Goal: Check status: Check status

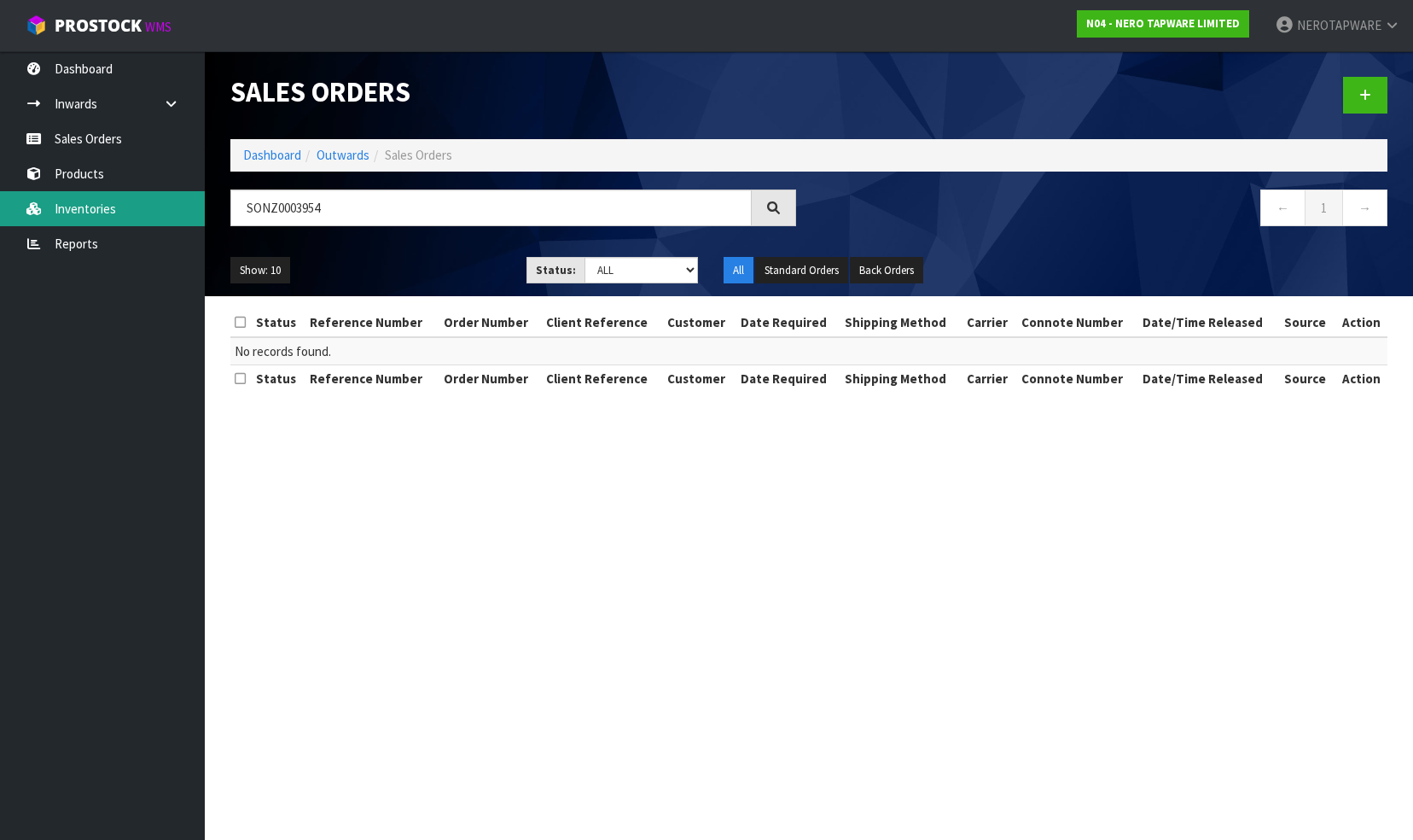
click at [177, 194] on body "Toggle navigation ProStock WMS N04 - NERO TAPWARE LIMITED NEROTAPWARE Logout Da…" at bounding box center [706, 420] width 1413 height 840
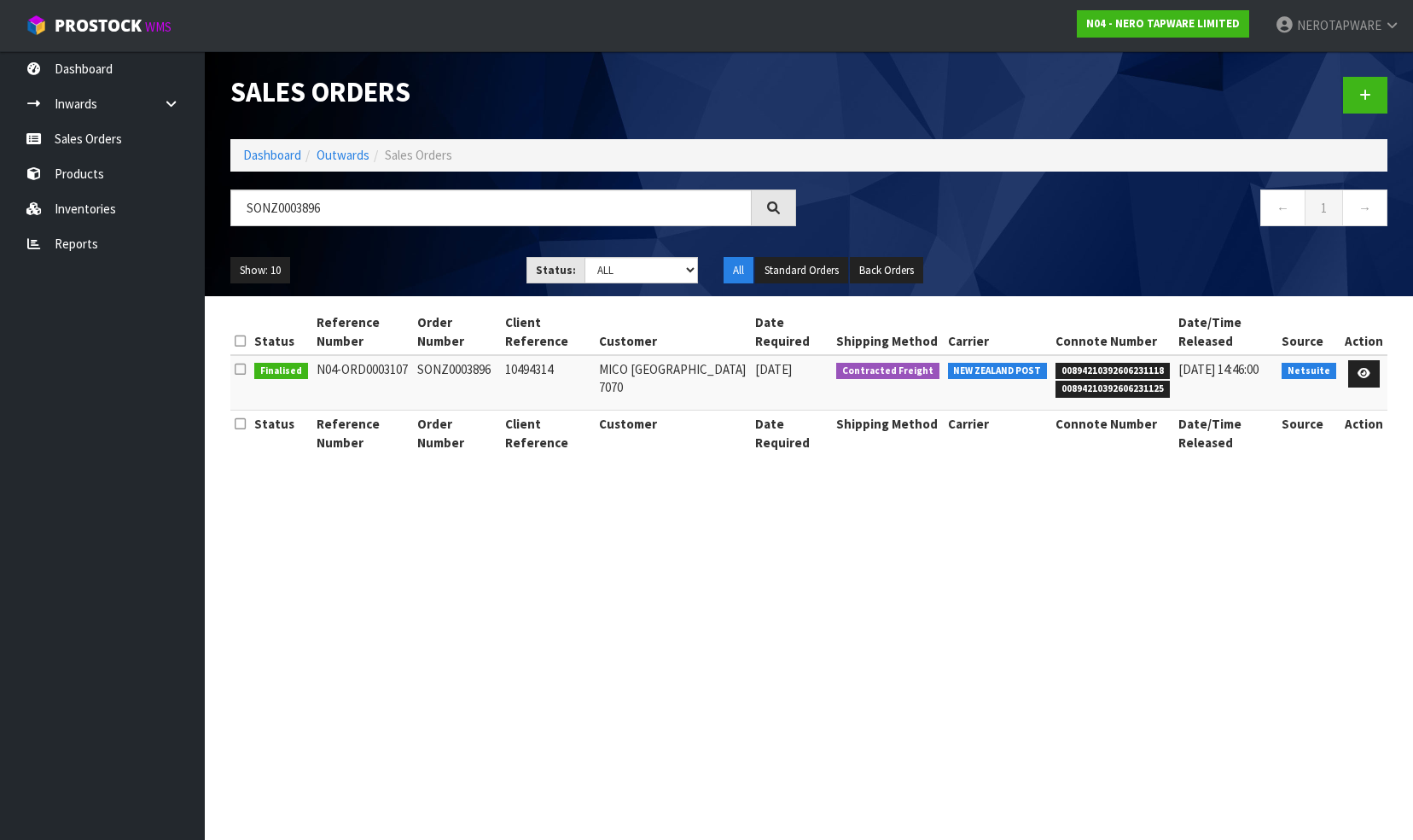
type input "SONZ0003896"
click at [1099, 367] on span "00894210392606231118" at bounding box center [1112, 371] width 114 height 17
copy span "00894210392606231118"
drag, startPoint x: 337, startPoint y: 212, endPoint x: 225, endPoint y: 211, distance: 112.0
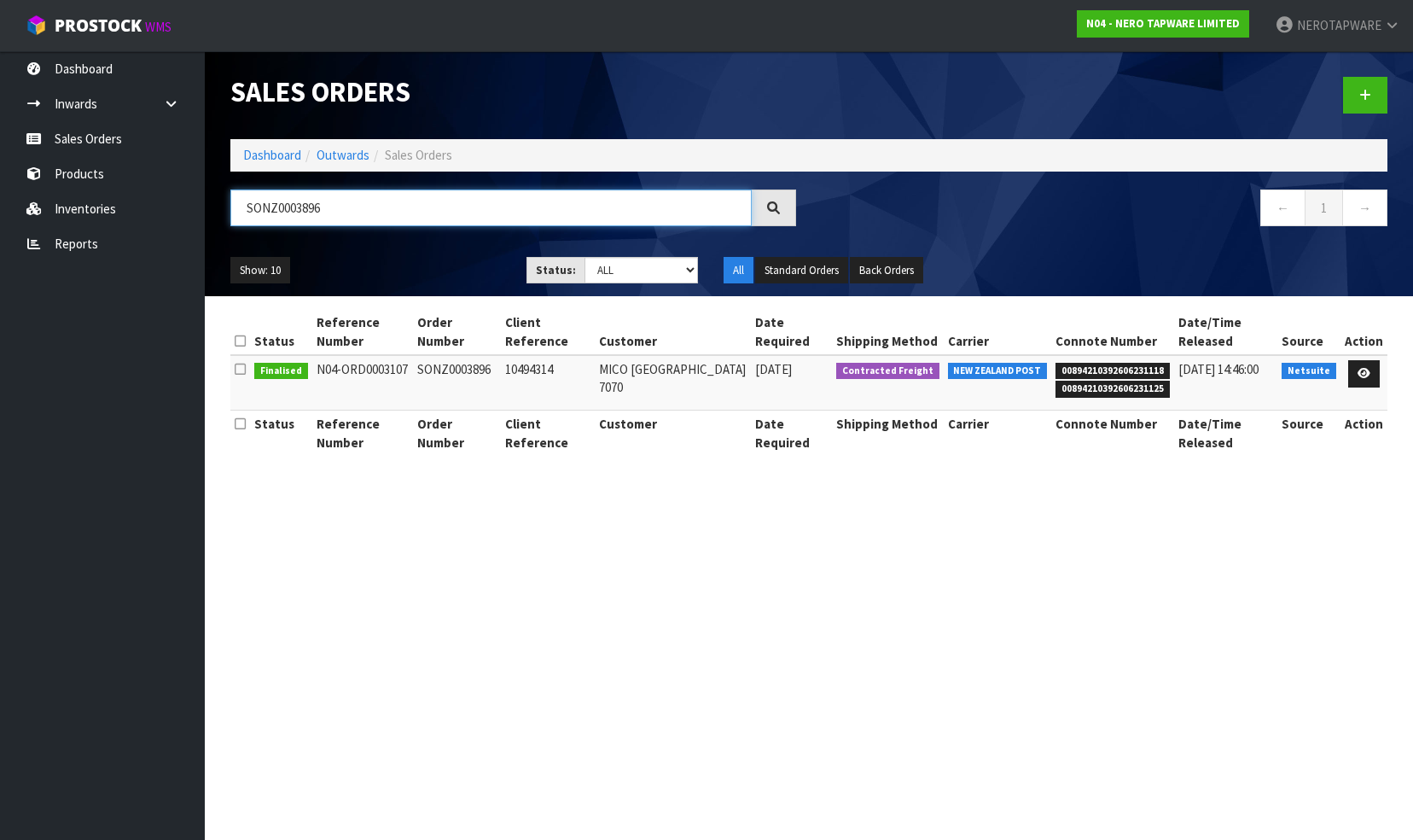
click at [225, 211] on div "SONZ0003896" at bounding box center [513, 214] width 591 height 50
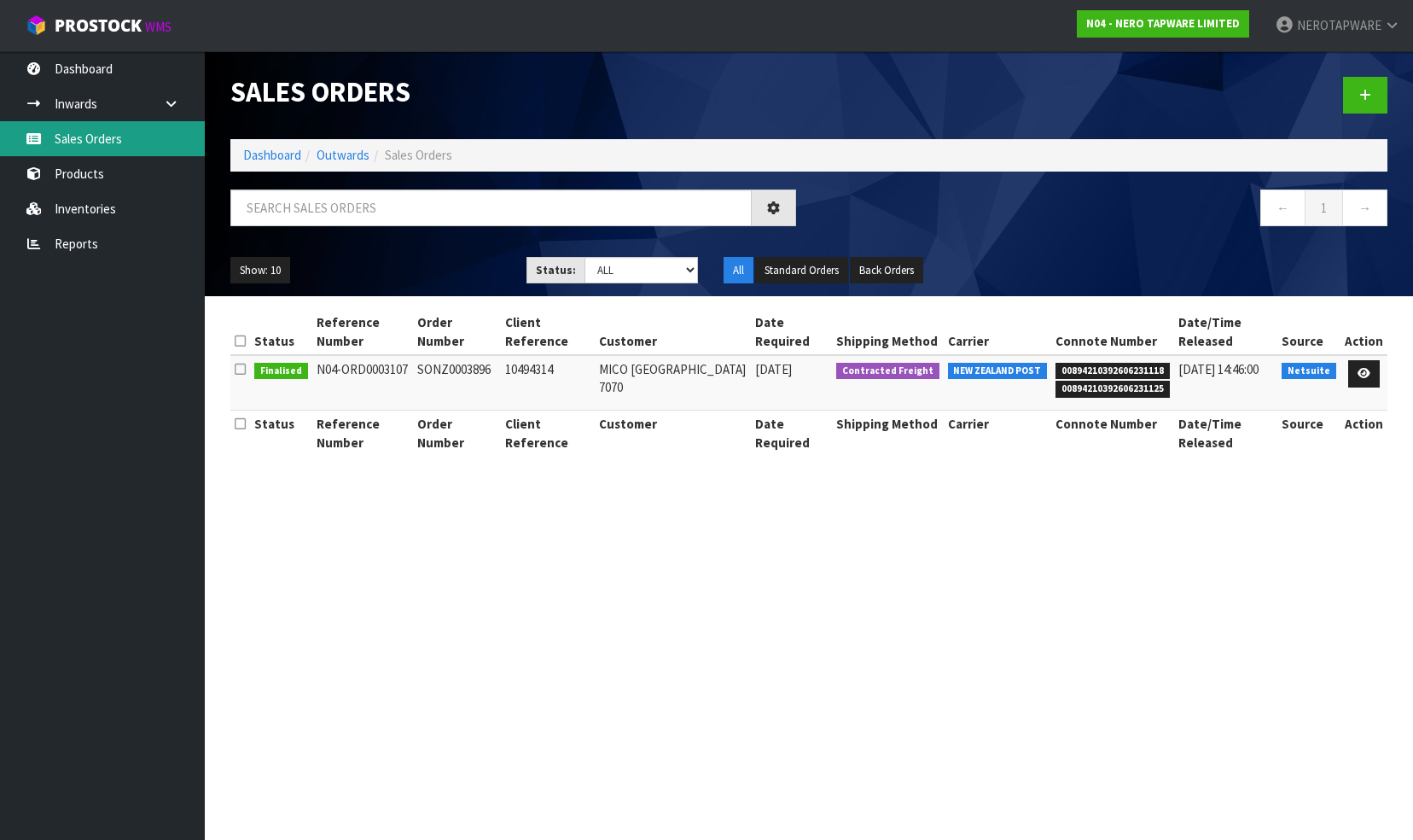
click at [109, 140] on link "Sales Orders" at bounding box center [102, 138] width 205 height 35
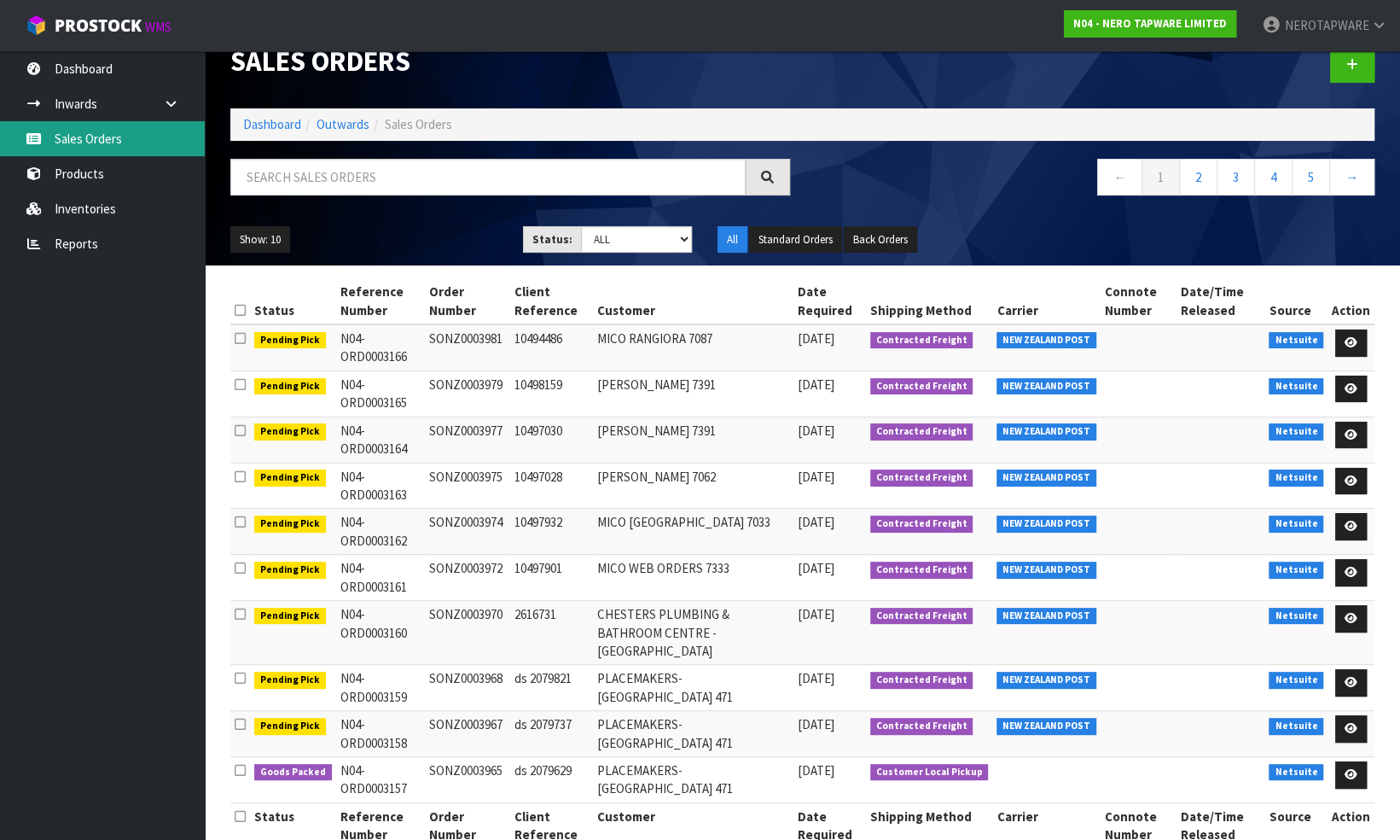
scroll to position [47, 0]
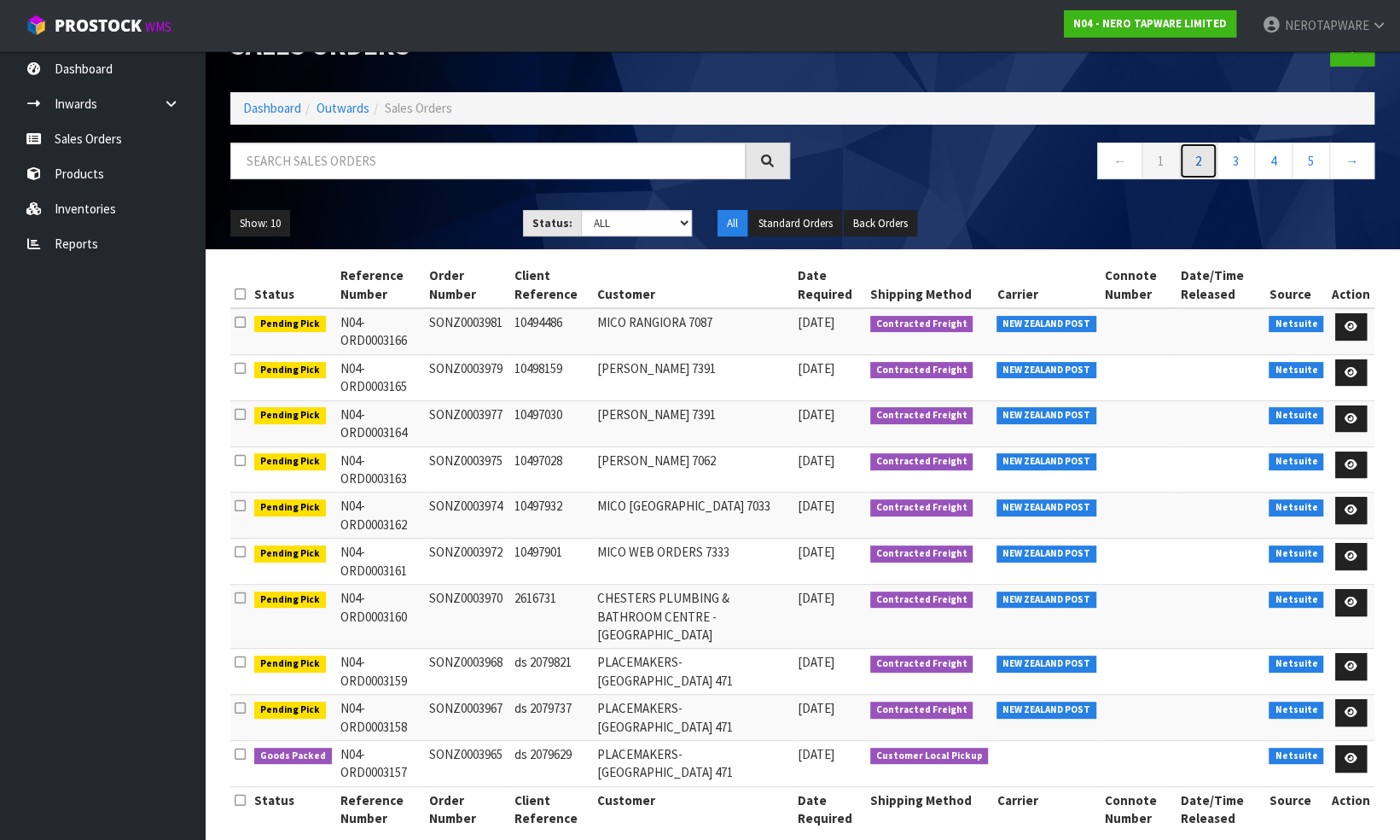
click at [1194, 158] on link "2" at bounding box center [1198, 160] width 38 height 36
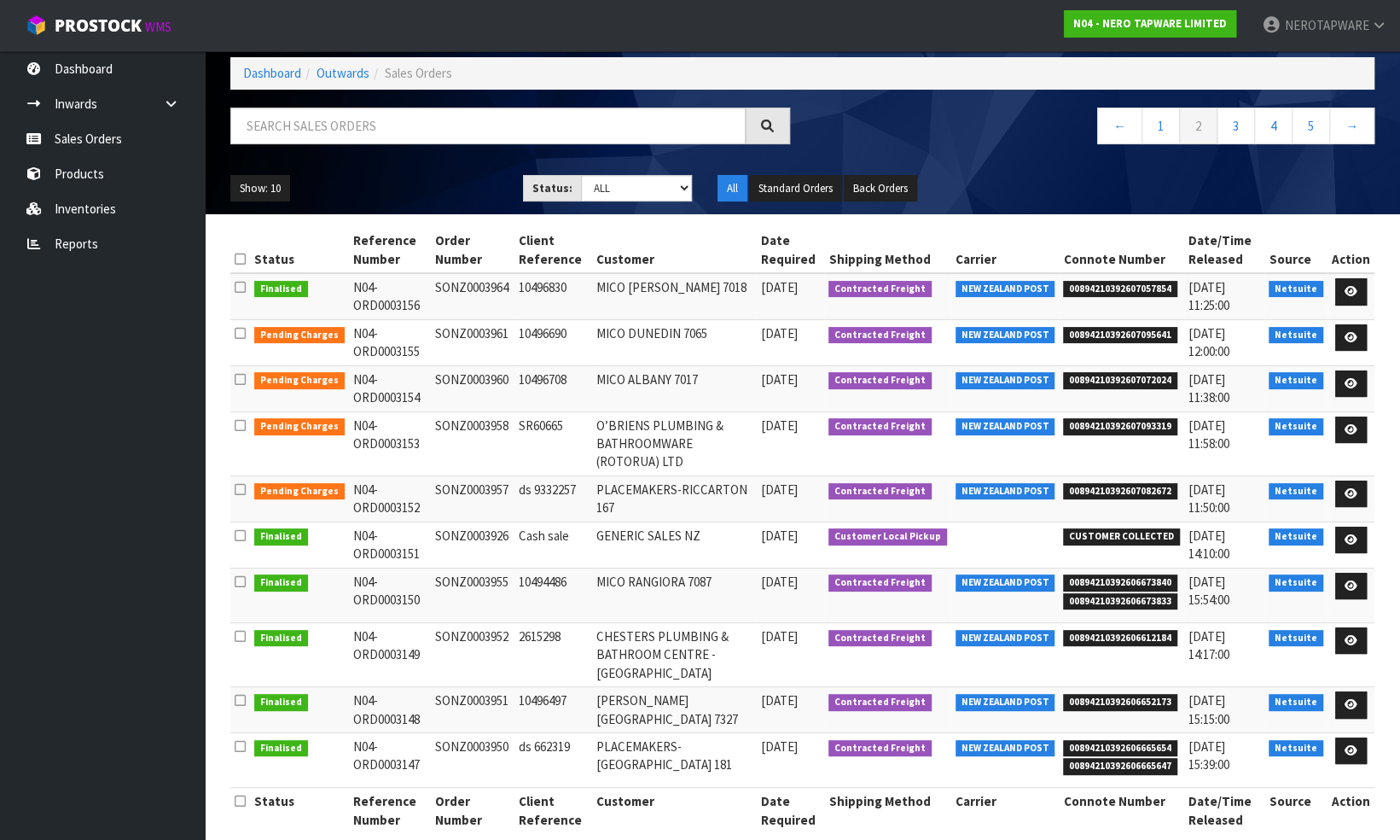
scroll to position [101, 0]
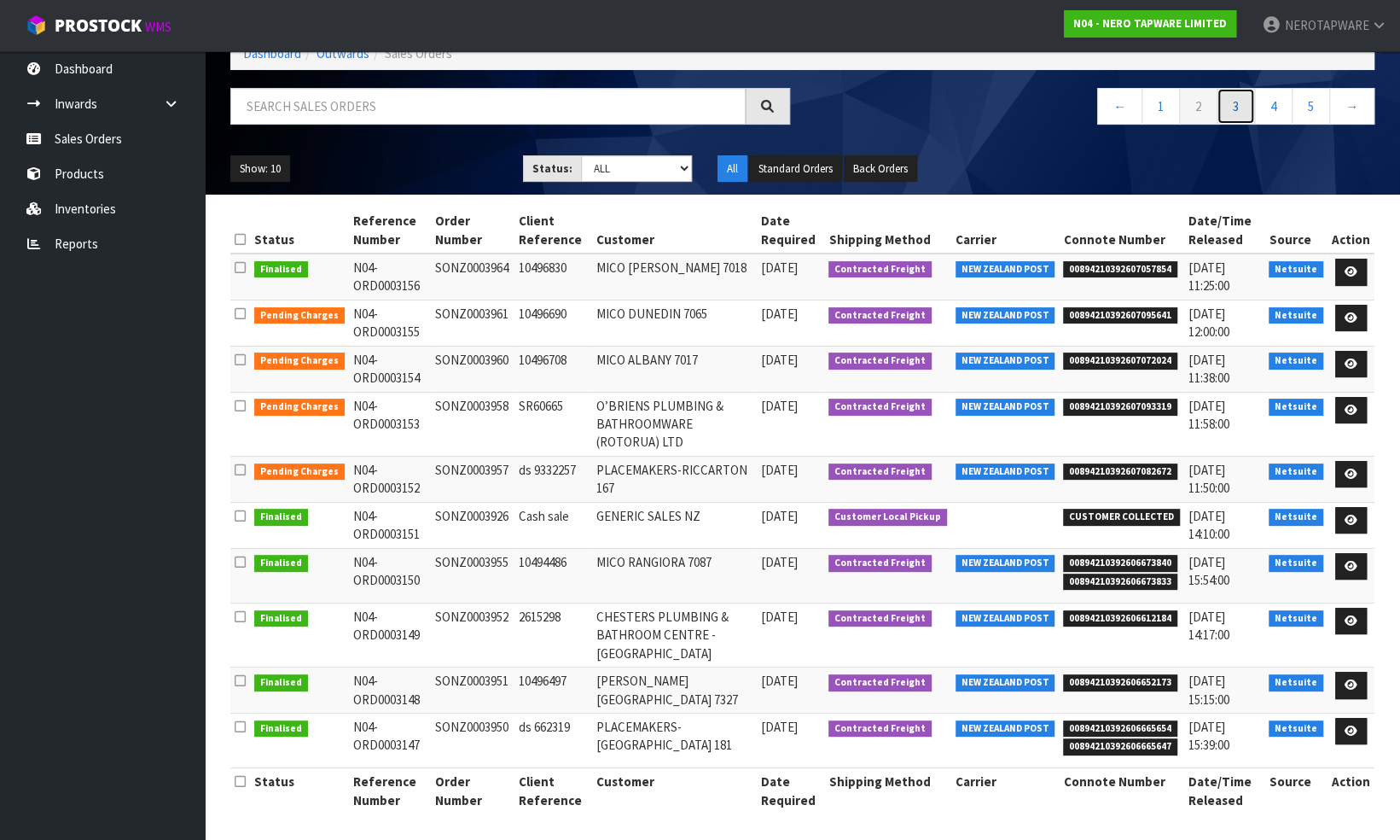
click at [1239, 108] on link "3" at bounding box center [1235, 106] width 38 height 36
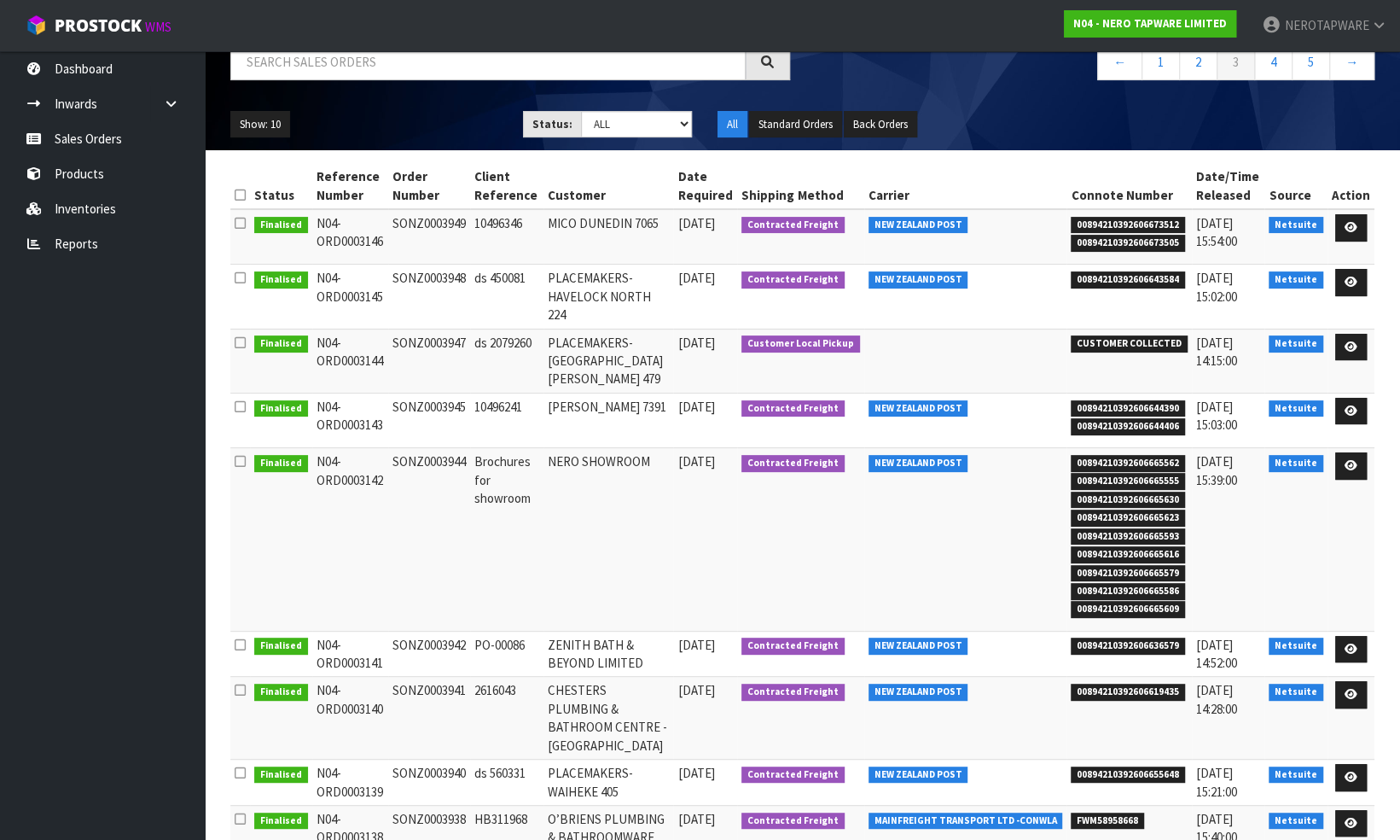
scroll to position [0, 0]
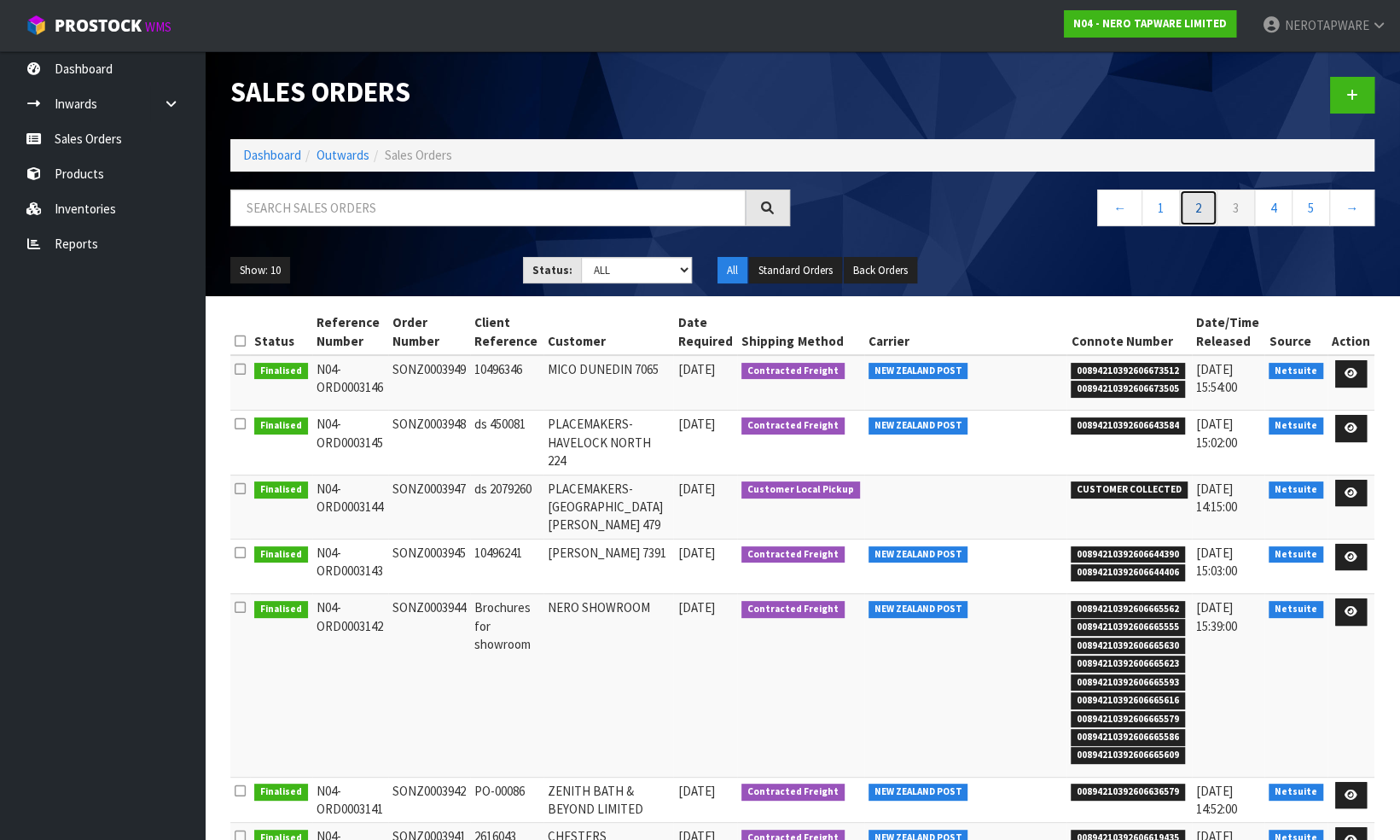
click at [1193, 197] on link "2" at bounding box center [1198, 207] width 38 height 36
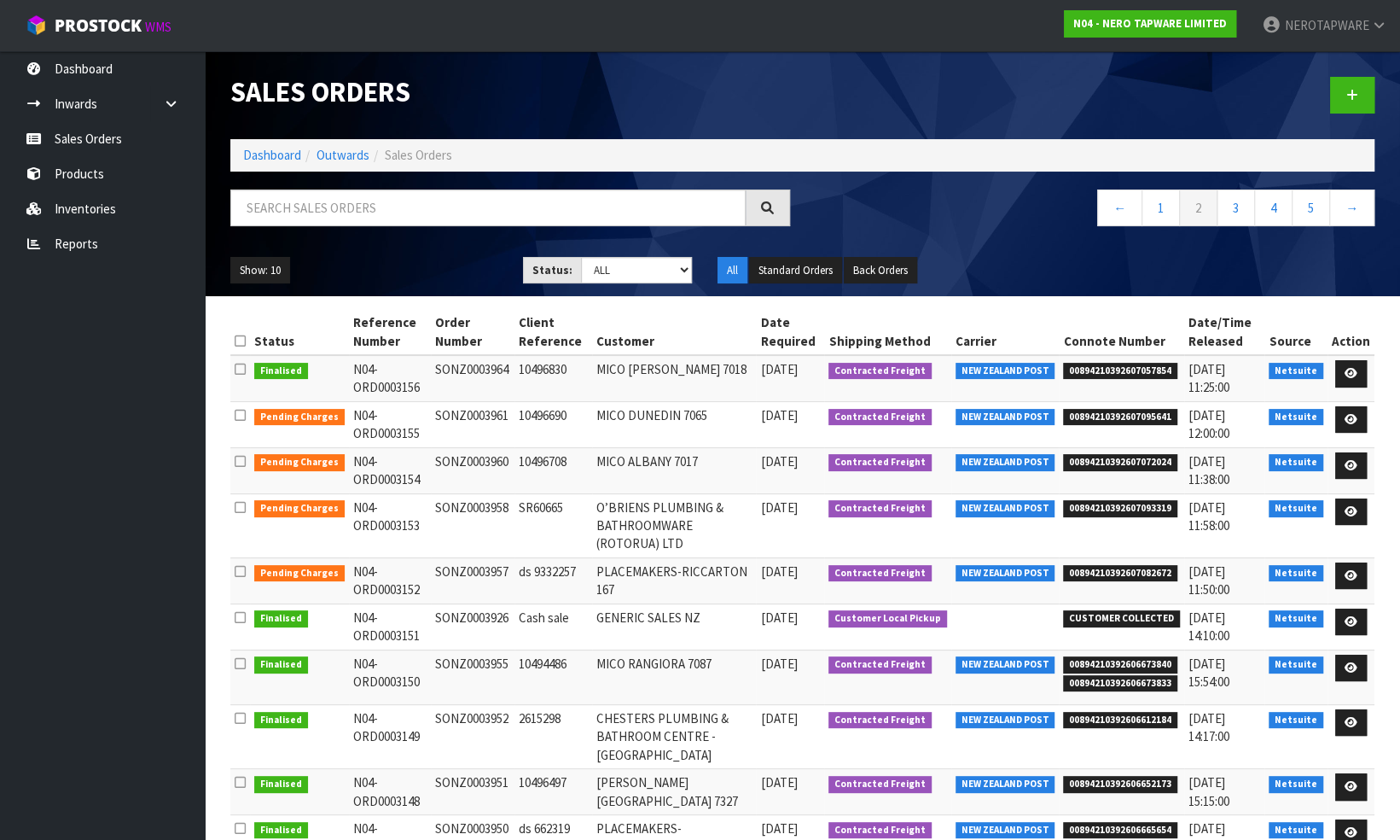
click at [481, 614] on td "SONZ0003926" at bounding box center [473, 626] width 84 height 46
copy td "SONZ0003926"
click at [482, 618] on td "SONZ0003926" at bounding box center [473, 626] width 84 height 46
click at [483, 618] on td "SONZ0003926" at bounding box center [473, 626] width 84 height 46
